Goal: Browse casually

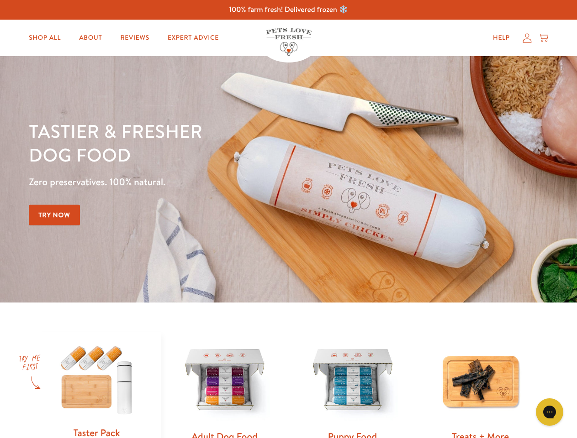
click at [288, 219] on div "Tastier & fresher dog food Zero preservatives. 100% natural. Try Now" at bounding box center [202, 179] width 346 height 121
click at [549, 412] on icon "Gorgias live chat" at bounding box center [549, 412] width 9 height 9
